Goal: Information Seeking & Learning: Learn about a topic

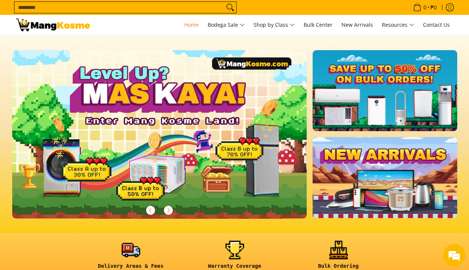
scroll to position [0, 295]
click at [216, 127] on link at bounding box center [171, 140] width 319 height 180
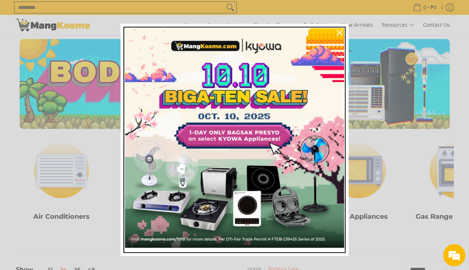
click at [263, 183] on img "Marketing offer form" at bounding box center [234, 137] width 219 height 219
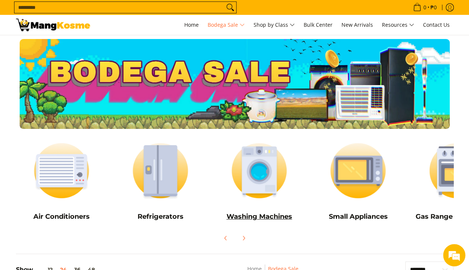
drag, startPoint x: 0, startPoint y: 0, endPoint x: 252, endPoint y: 171, distance: 304.9
click at [252, 171] on img at bounding box center [260, 170] width 92 height 69
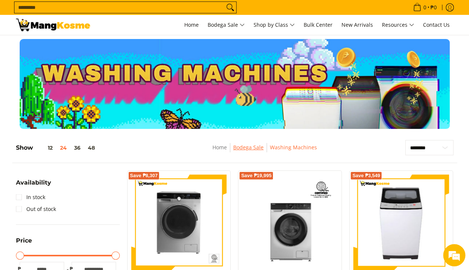
click at [255, 148] on link "Bodega Sale" at bounding box center [248, 147] width 30 height 7
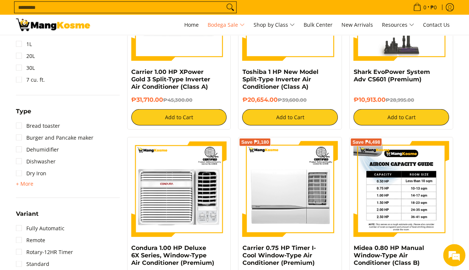
scroll to position [1703, 0]
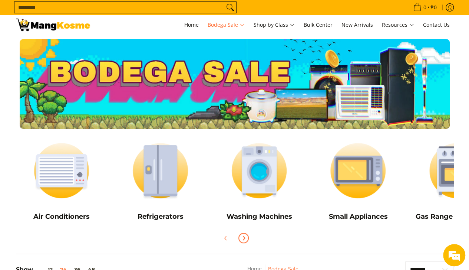
click at [242, 236] on icon "Next" at bounding box center [244, 238] width 6 height 6
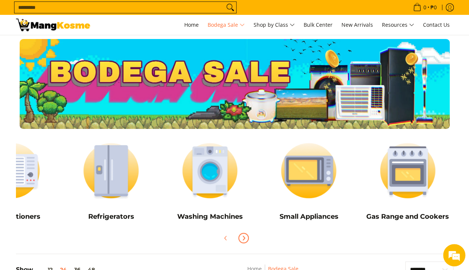
click at [242, 236] on icon "Next" at bounding box center [244, 238] width 6 height 6
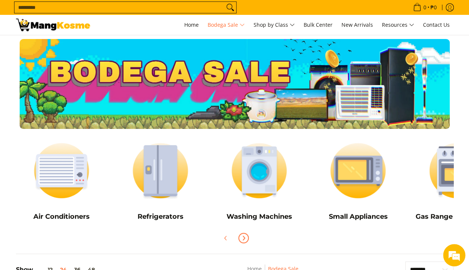
scroll to position [0, 0]
click at [351, 217] on h5 "Small Appliances" at bounding box center [358, 216] width 92 height 9
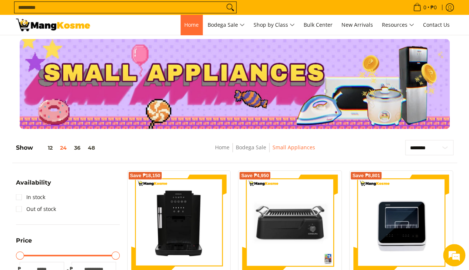
click at [195, 26] on span "Home" at bounding box center [191, 24] width 14 height 7
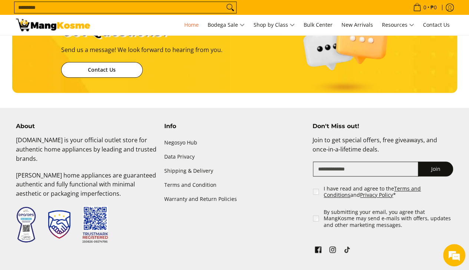
scroll to position [0, 295]
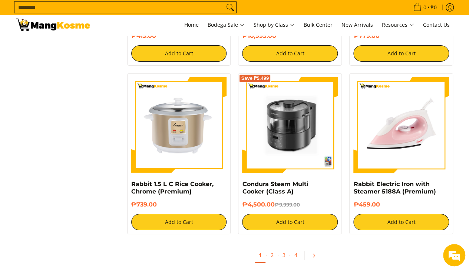
scroll to position [1529, 0]
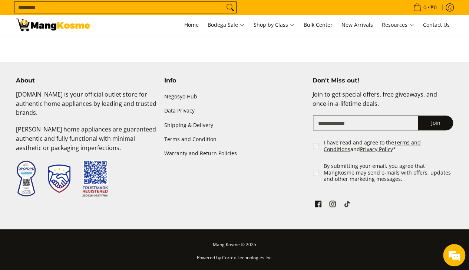
click at [92, 244] on p "Mang Kosme © 2025" at bounding box center [235, 246] width 438 height 13
